Goal: Task Accomplishment & Management: Manage account settings

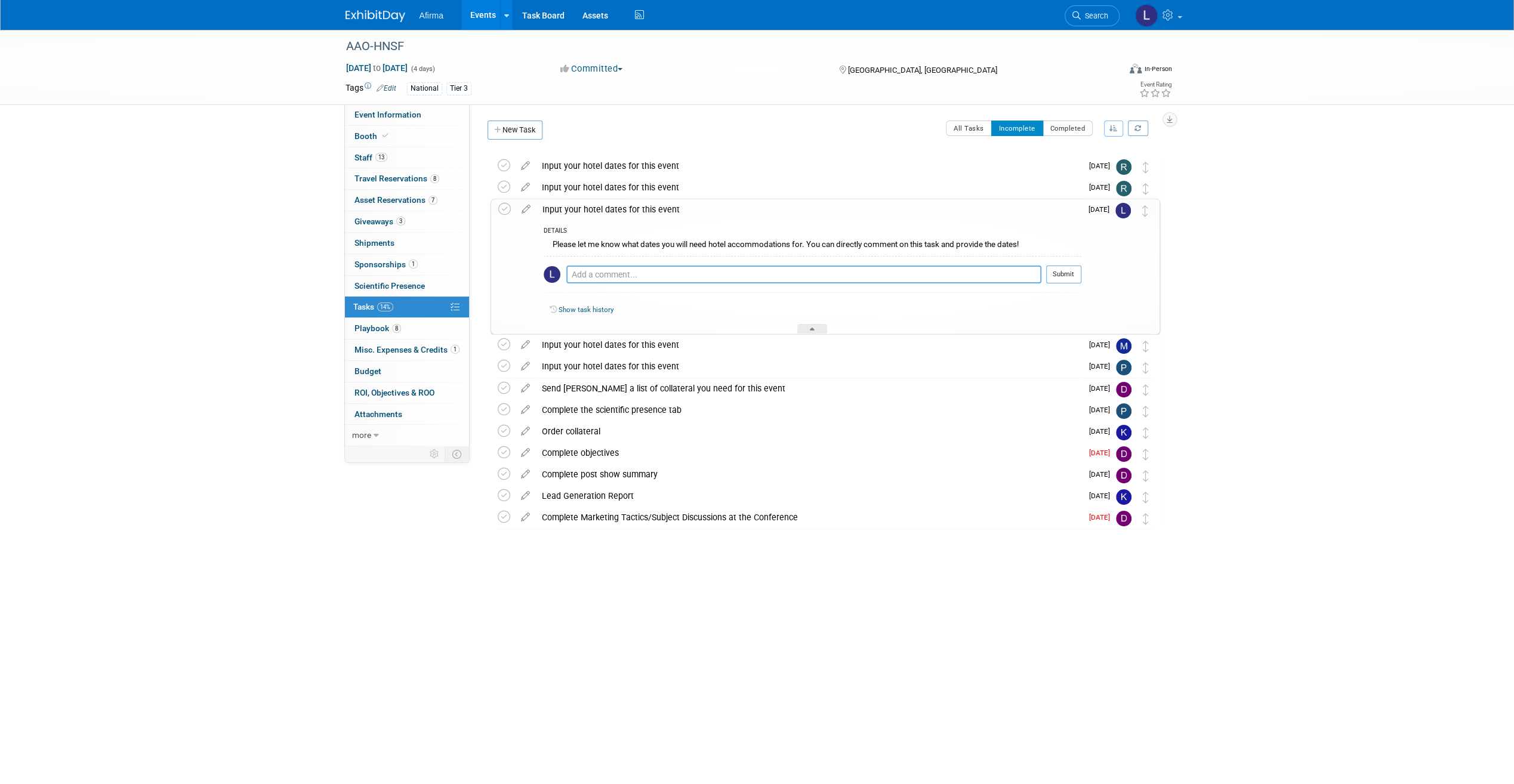
click at [624, 277] on textarea at bounding box center [803, 274] width 475 height 18
type textarea "[DATE] thru [DATE]"
click at [1058, 272] on button "Submit" at bounding box center [1064, 274] width 35 height 18
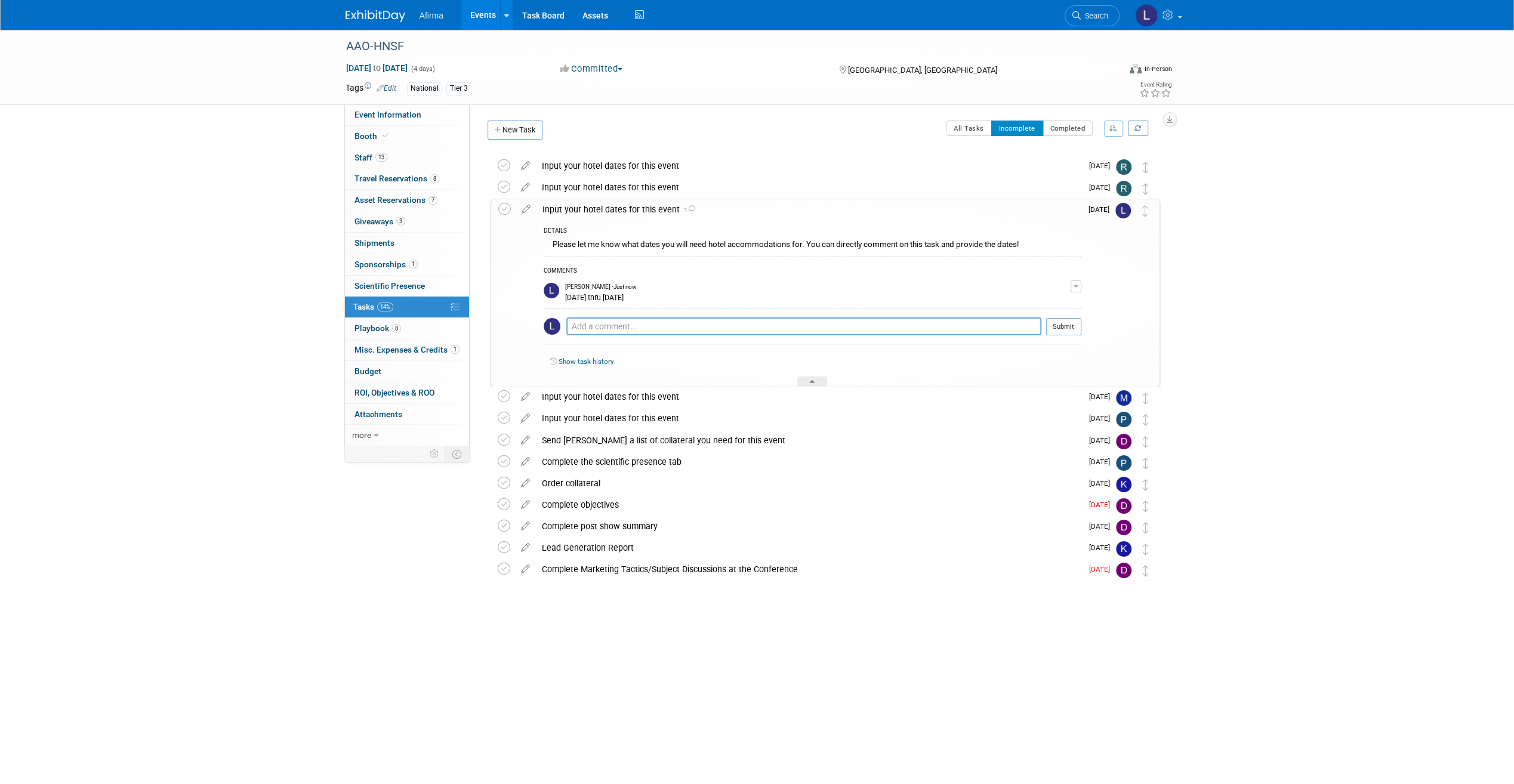
click at [498, 13] on link "Events" at bounding box center [483, 15] width 44 height 30
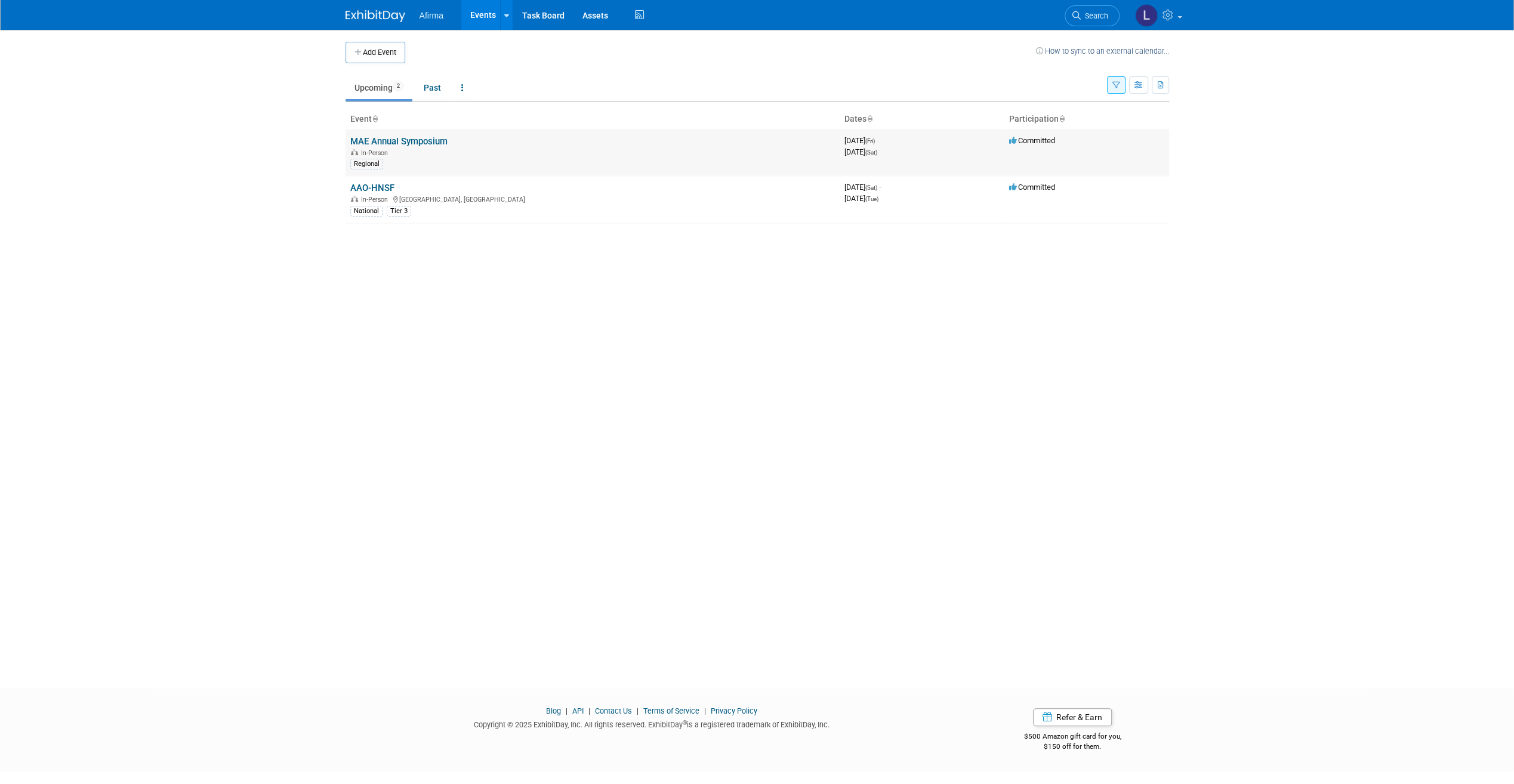
click at [443, 141] on link "MAE Annual Symposium" at bounding box center [399, 141] width 97 height 11
